Goal: Task Accomplishment & Management: Complete application form

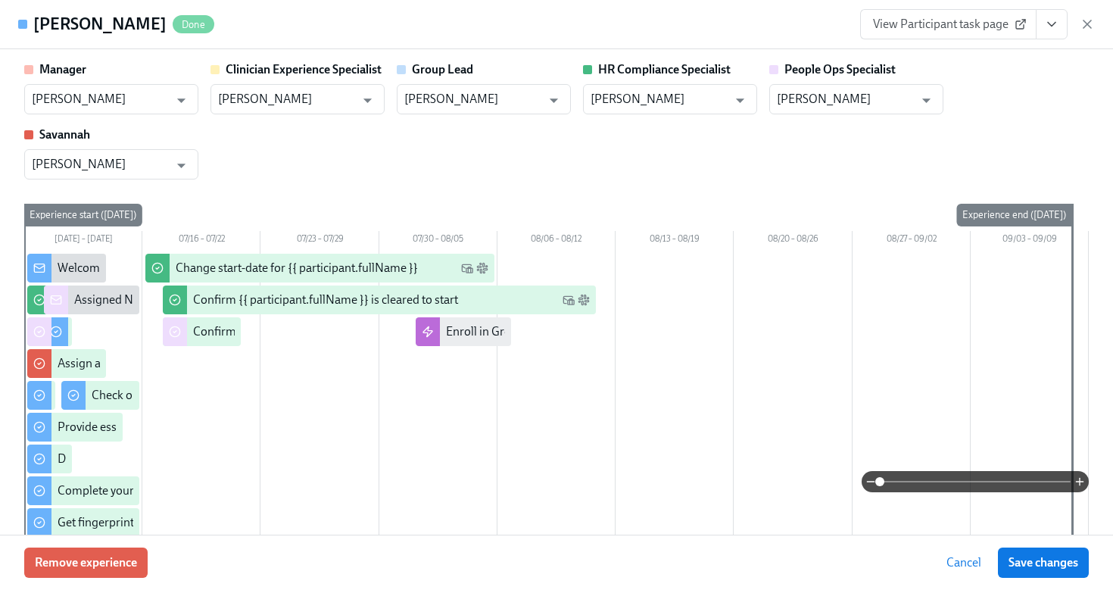
scroll to position [395, 0]
click at [1087, 20] on icon "button" at bounding box center [1087, 24] width 15 height 15
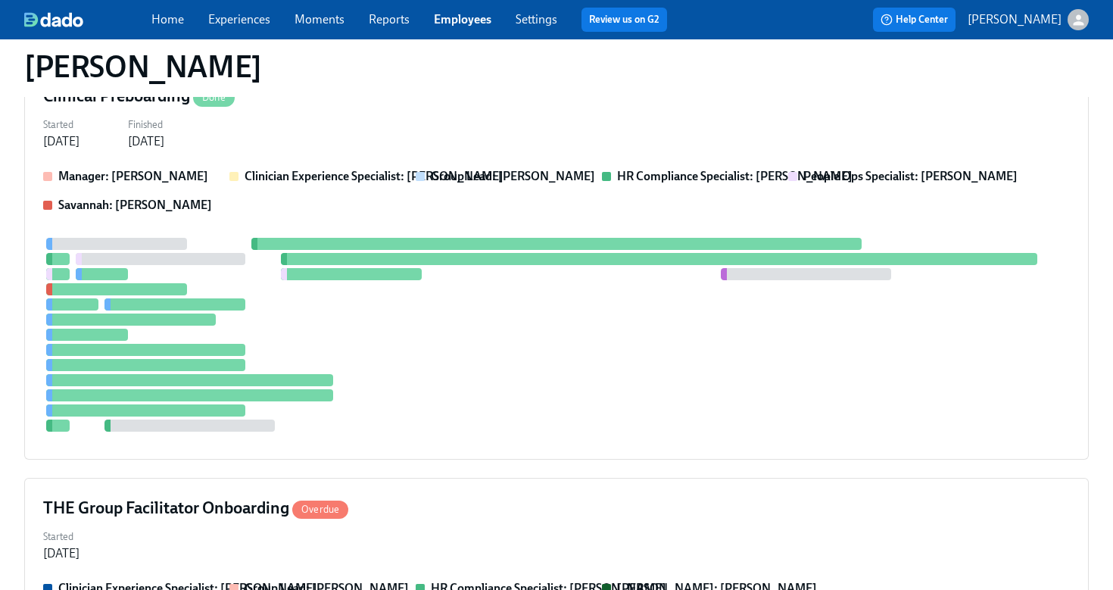
click at [454, 22] on link "Employees" at bounding box center [463, 19] width 58 height 14
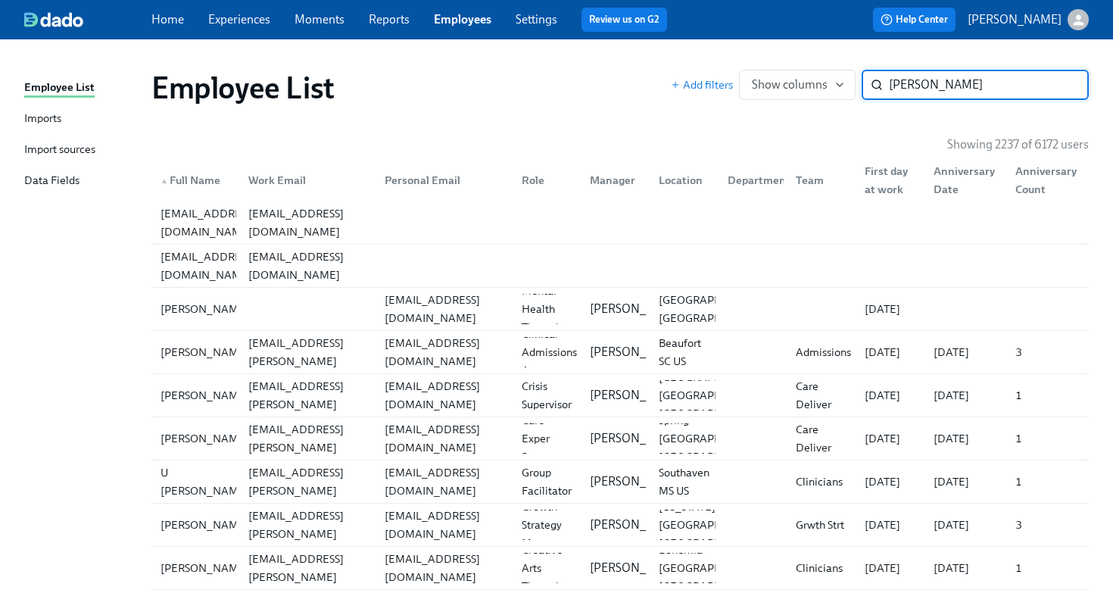
type input "[PERSON_NAME]"
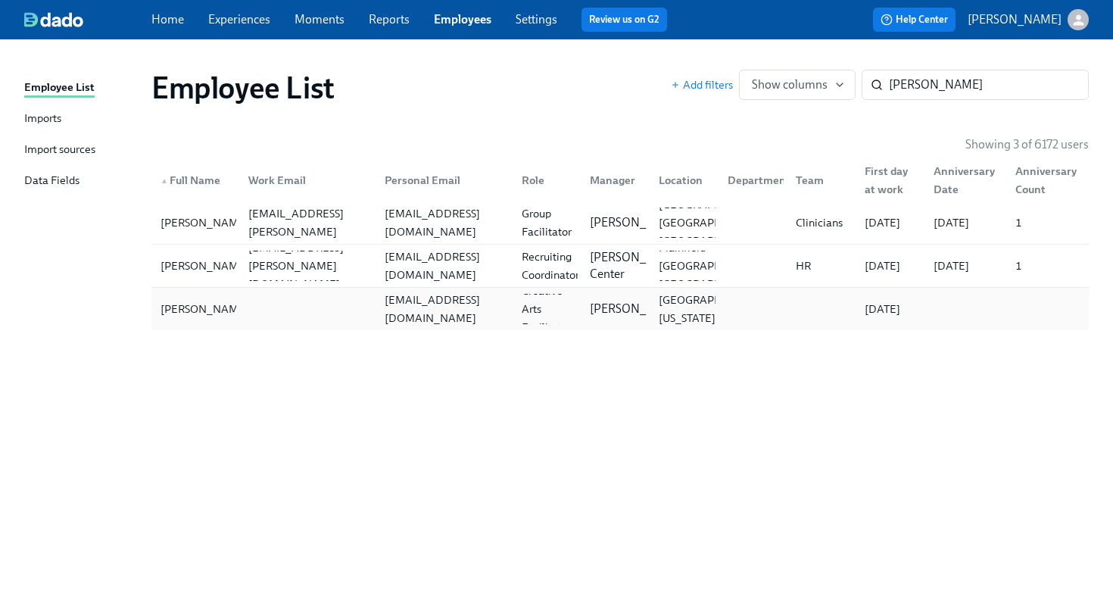
click at [263, 312] on div at bounding box center [304, 309] width 137 height 30
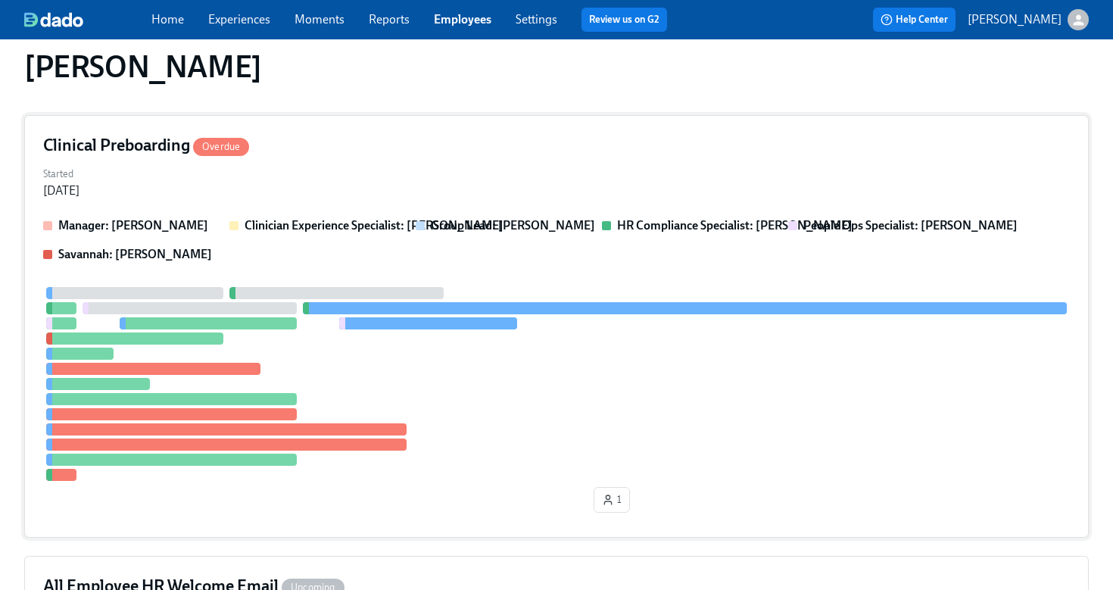
scroll to position [182, 0]
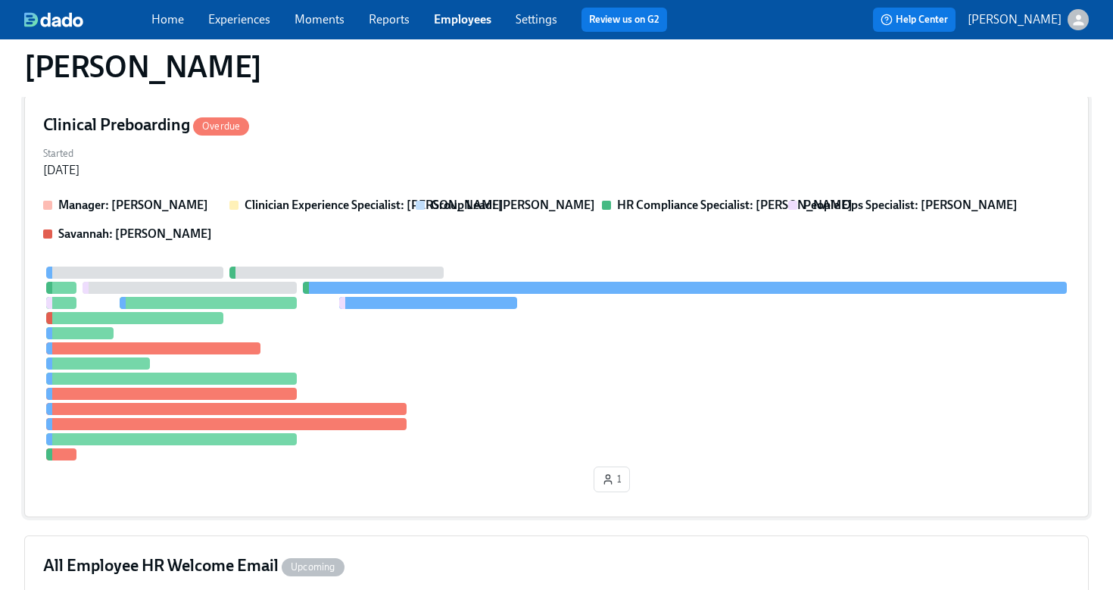
click at [466, 168] on div "Started [DATE]" at bounding box center [556, 160] width 1027 height 36
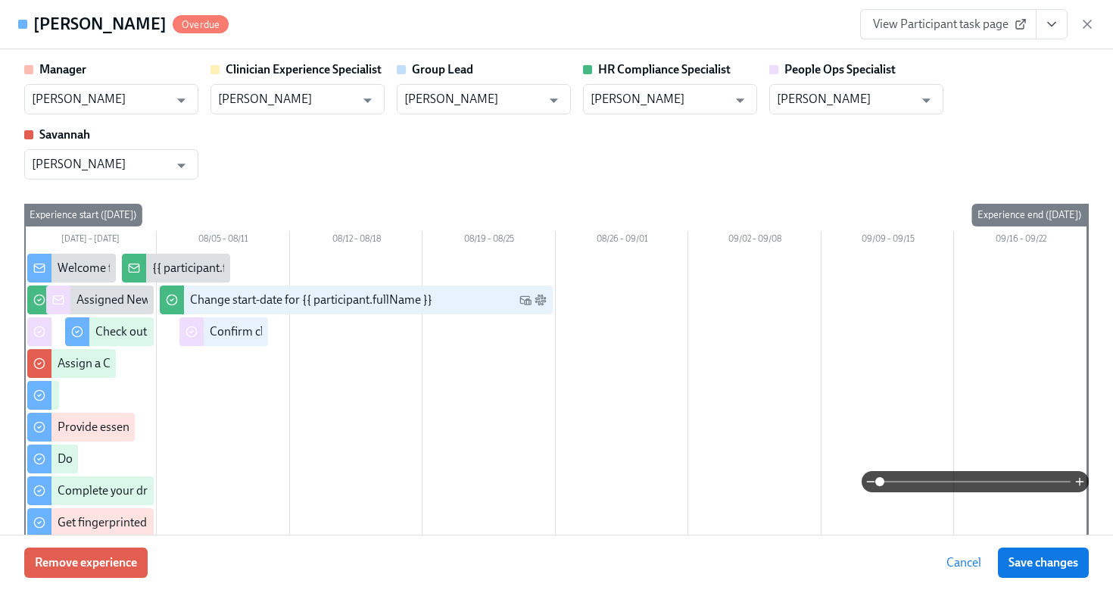
click at [1052, 38] on button "View task page" at bounding box center [1052, 24] width 32 height 30
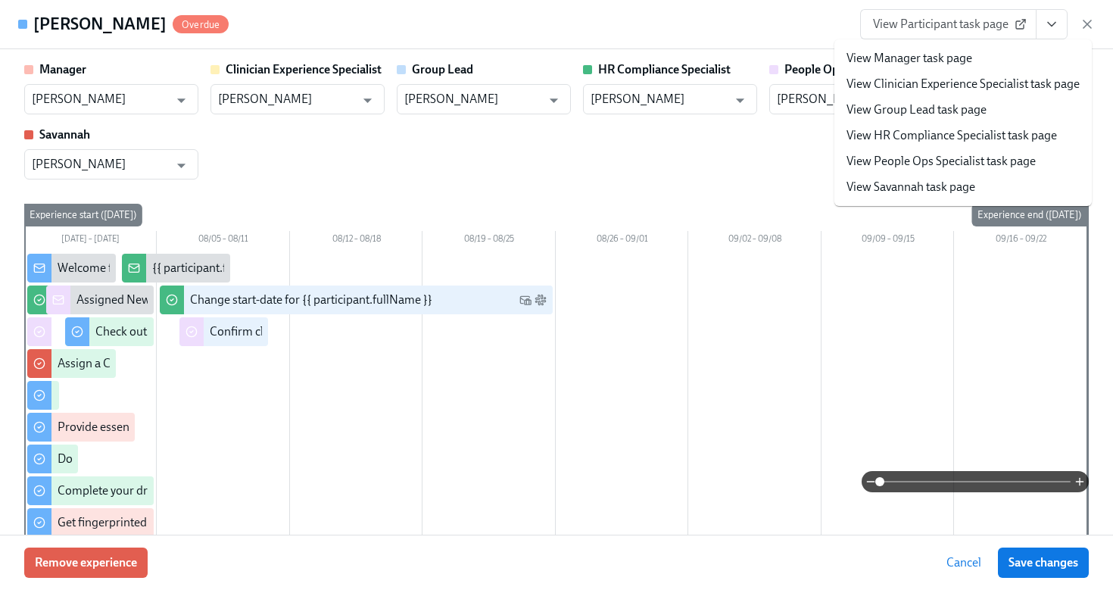
click at [987, 144] on li "View HR Compliance Specialist task page" at bounding box center [962, 136] width 257 height 26
click at [881, 135] on link "View HR Compliance Specialist task page" at bounding box center [952, 135] width 211 height 17
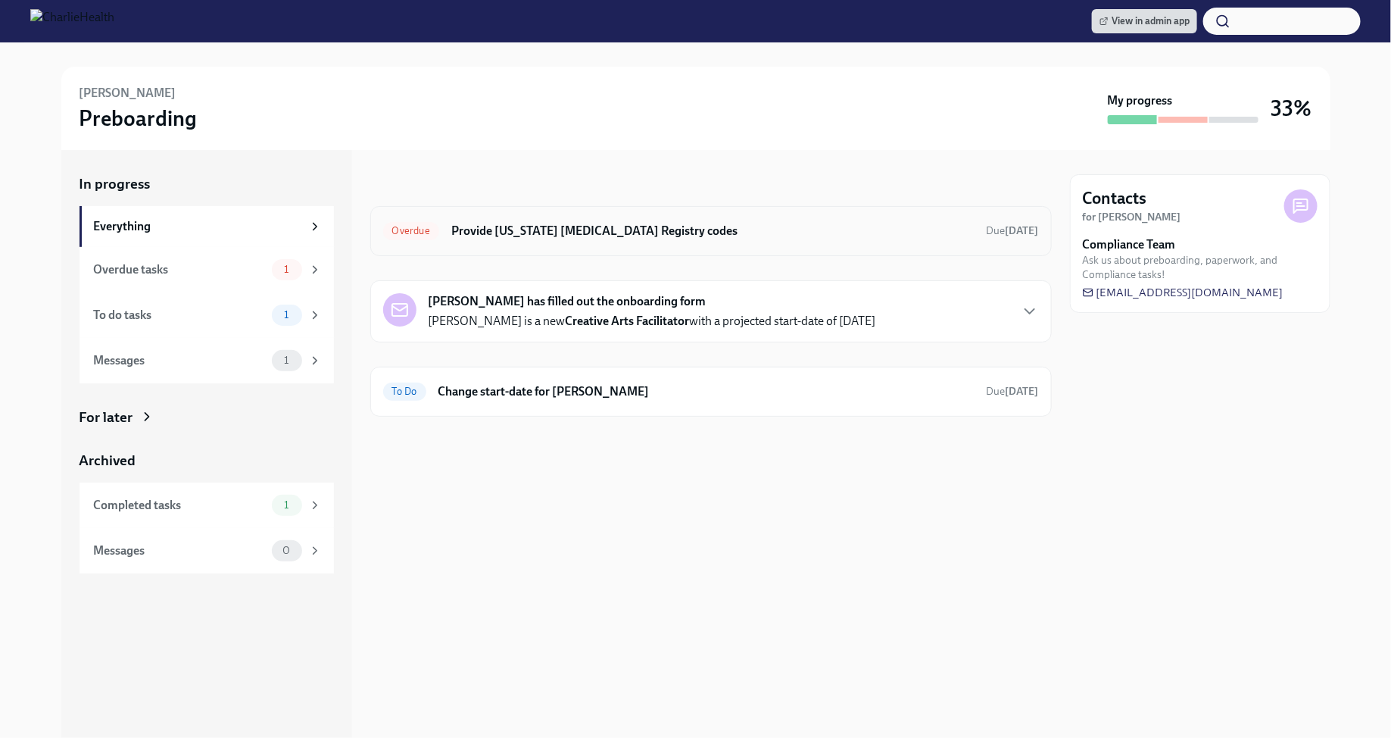
click at [666, 228] on h6 "Provide [US_STATE] [MEDICAL_DATA] Registry codes" at bounding box center [712, 231] width 523 height 17
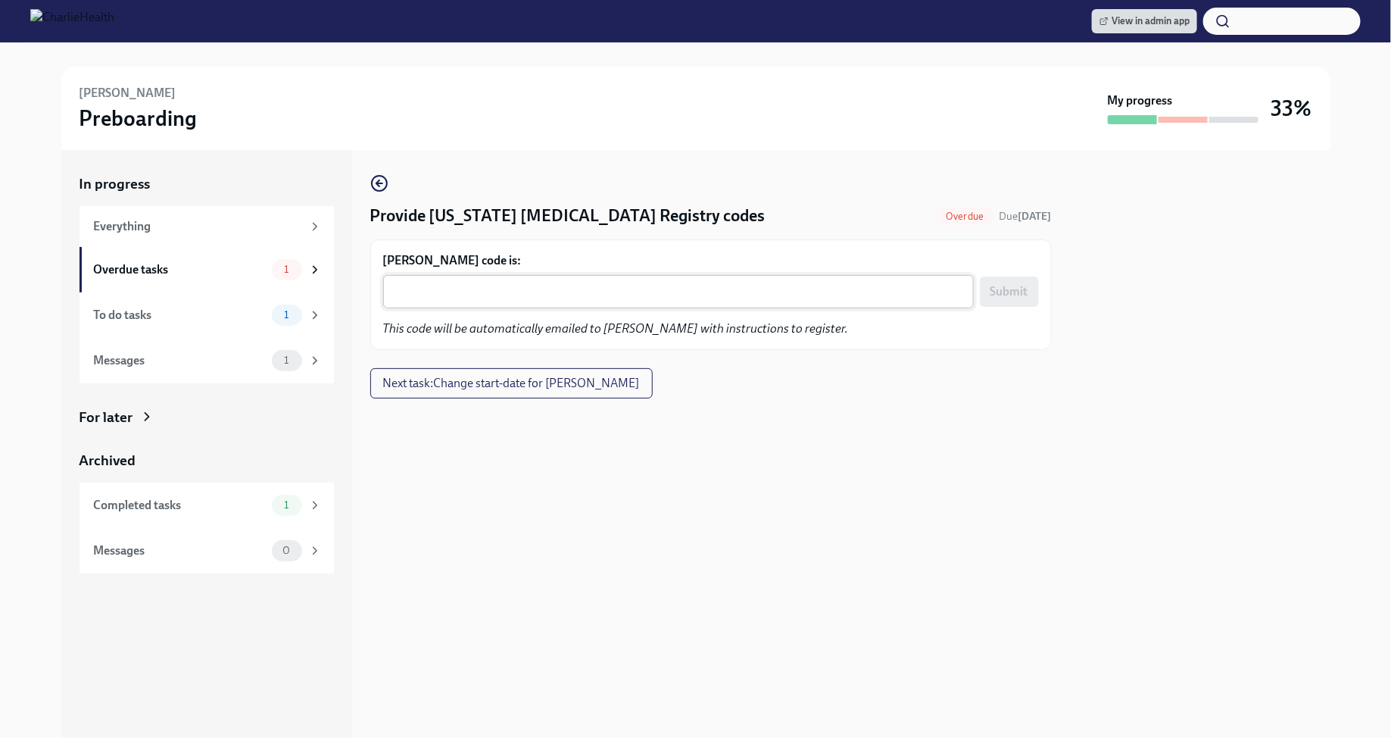
click at [629, 293] on textarea "[PERSON_NAME] code is:" at bounding box center [678, 291] width 572 height 18
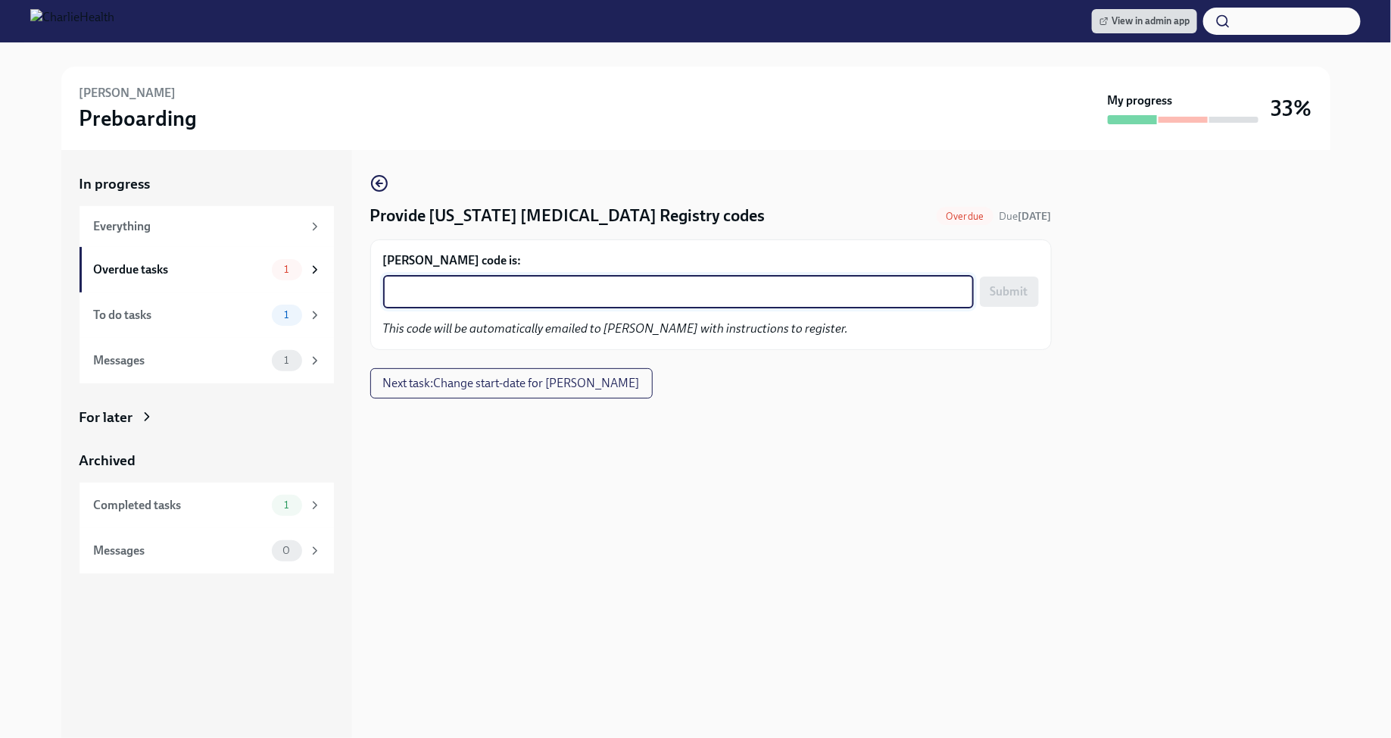
paste textarea "BZ10FL5P4H91"
type textarea "BZ10FL5P4H91"
click at [1018, 300] on button "Submit" at bounding box center [1009, 291] width 59 height 30
